Goal: Navigation & Orientation: Find specific page/section

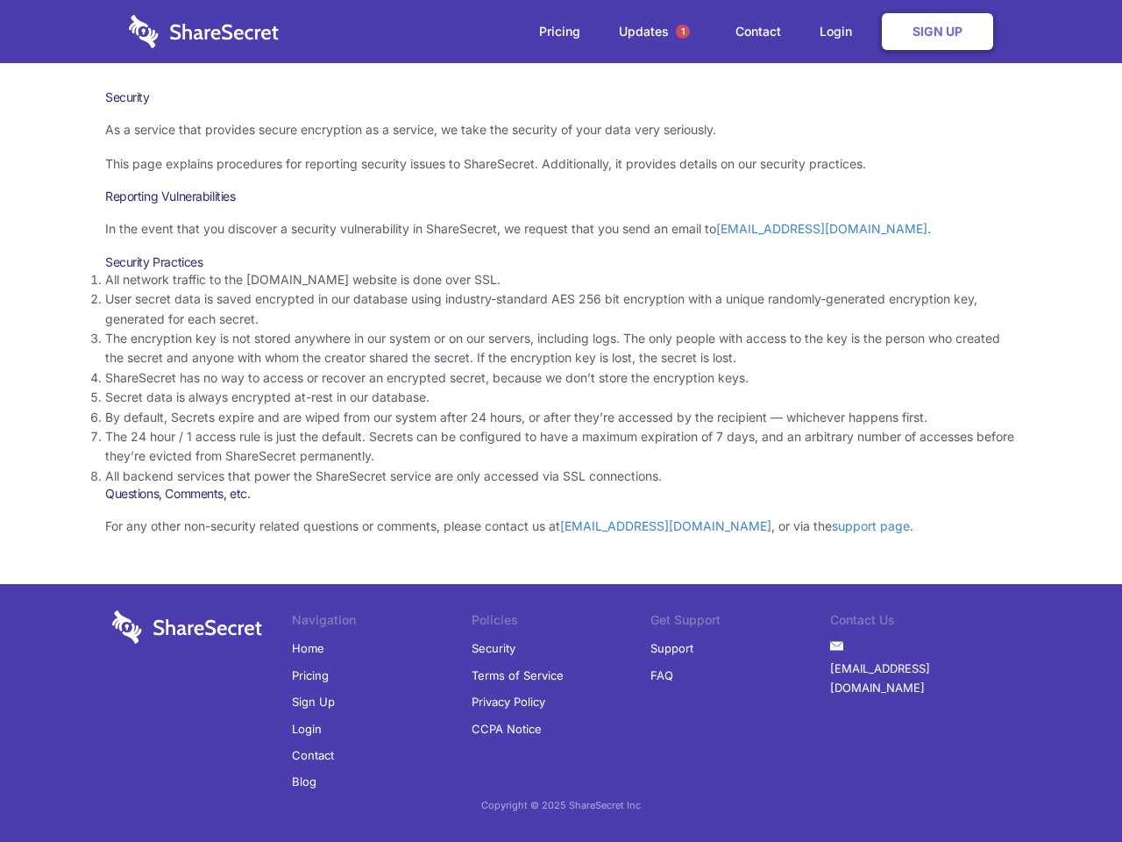
click at [561, 421] on li "By default, Secrets expire and are wiped from our system after 24 hours, or aft…" at bounding box center [561, 417] width 912 height 19
click at [683, 32] on span "1" at bounding box center [683, 32] width 14 height 14
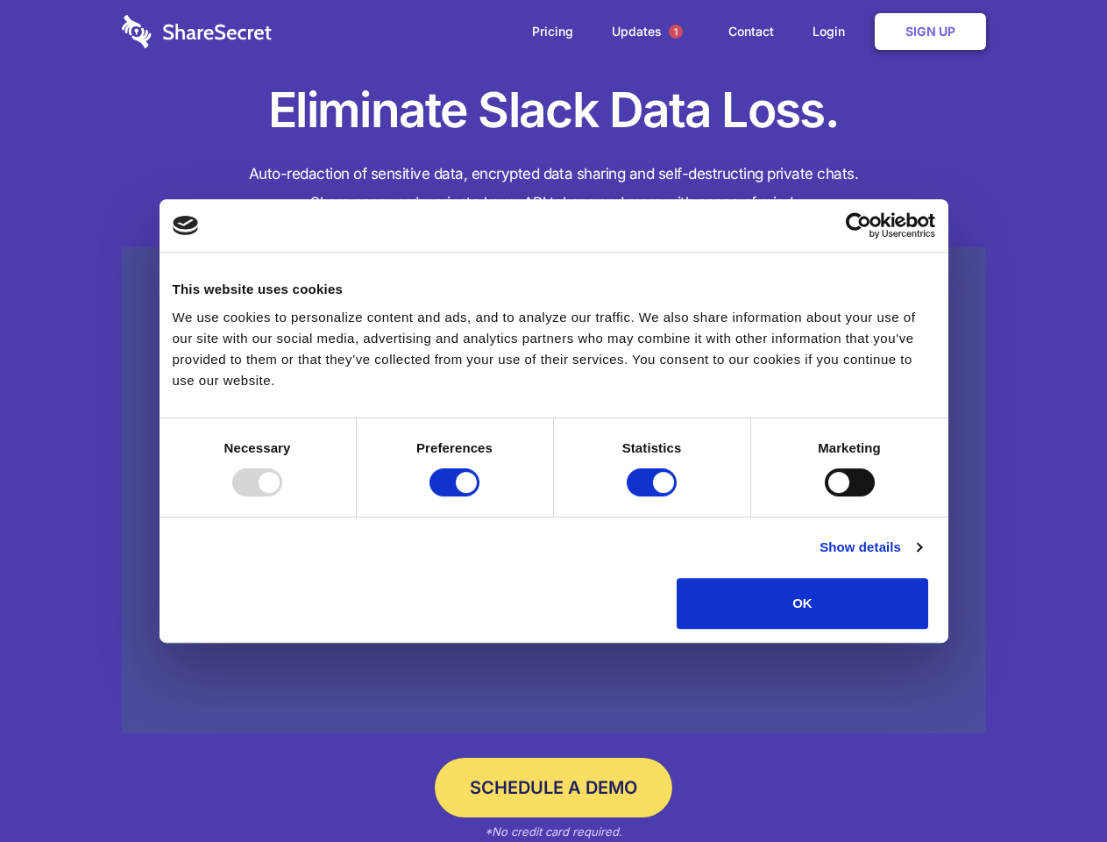
click at [282, 496] on div at bounding box center [257, 482] width 50 height 28
click at [479, 496] on input "Preferences" at bounding box center [455, 482] width 50 height 28
checkbox input "false"
click at [654, 496] on input "Statistics" at bounding box center [652, 482] width 50 height 28
checkbox input "false"
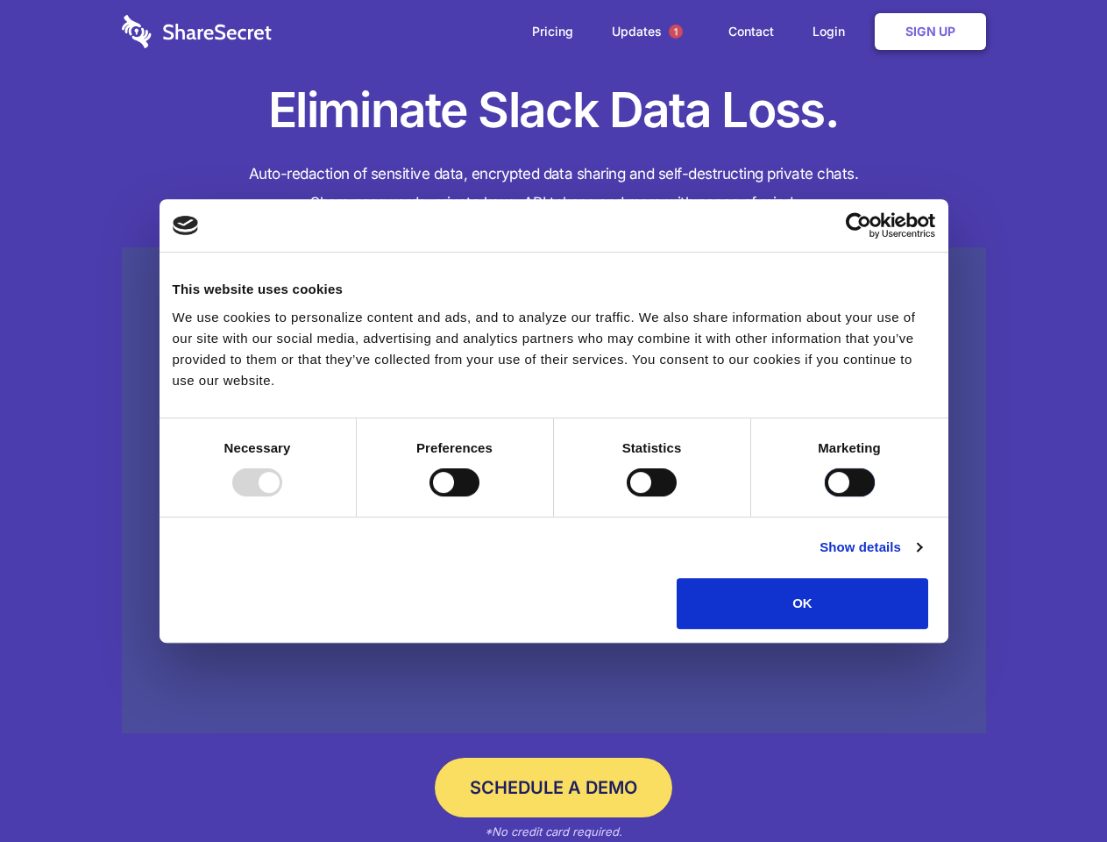
click at [825, 496] on input "Marketing" at bounding box center [850, 482] width 50 height 28
checkbox input "true"
click at [921, 558] on link "Show details" at bounding box center [871, 546] width 102 height 21
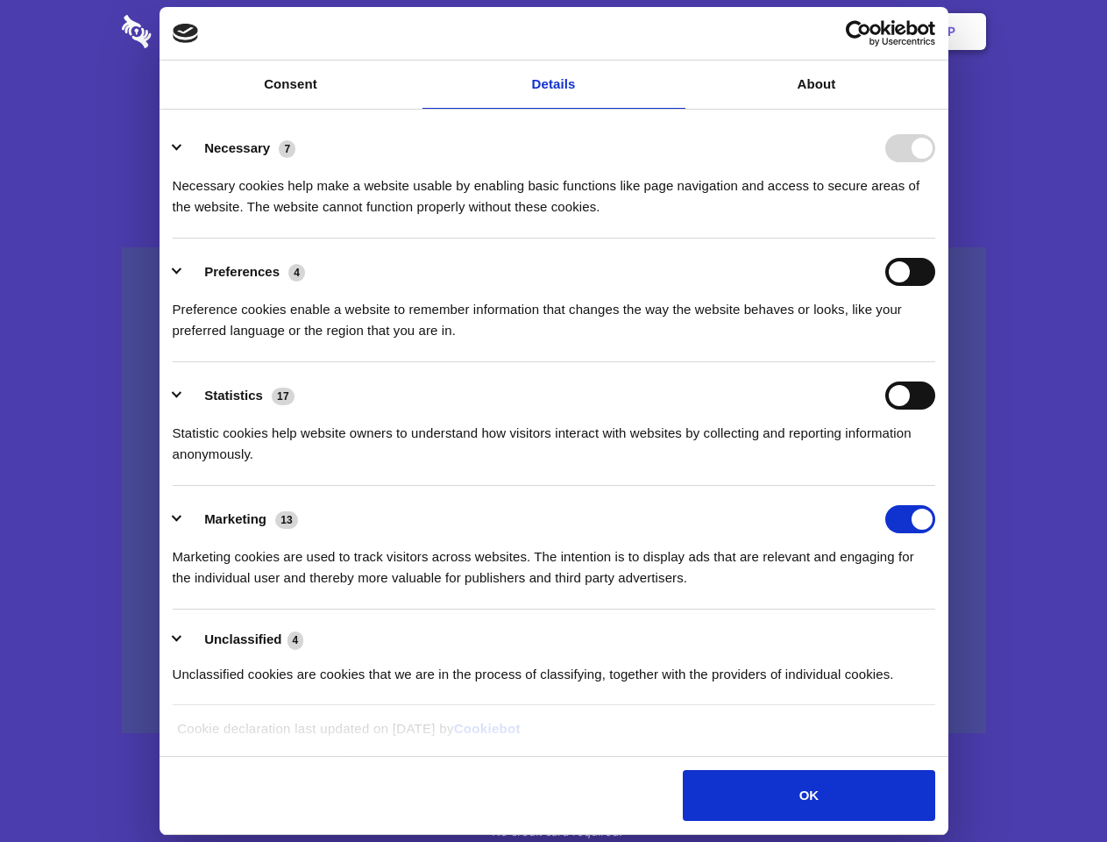
click at [935, 238] on li "Necessary 7 Necessary cookies help make a website usable by enabling basic func…" at bounding box center [554, 177] width 763 height 124
click at [675, 32] on span "1" at bounding box center [676, 32] width 14 height 14
